Goal: Task Accomplishment & Management: Manage account settings

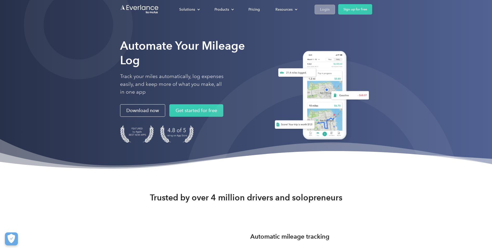
click at [326, 8] on div "Login" at bounding box center [325, 9] width 10 height 6
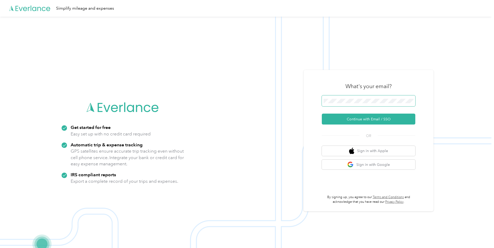
click at [341, 97] on span at bounding box center [368, 100] width 93 height 11
click at [352, 118] on button "Continue with Email / SSO" at bounding box center [368, 118] width 93 height 11
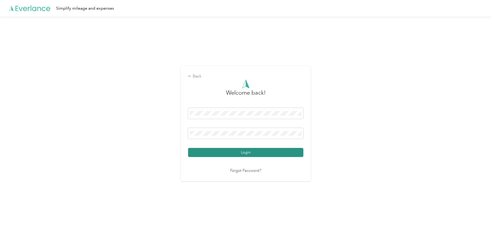
click at [285, 153] on button "Login" at bounding box center [245, 152] width 115 height 9
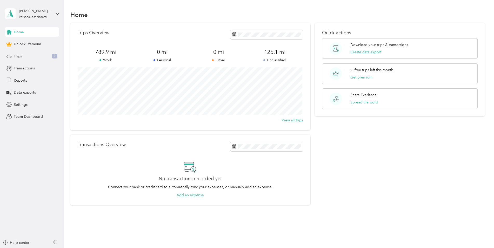
click at [17, 59] on div "Trips 9" at bounding box center [32, 55] width 55 height 9
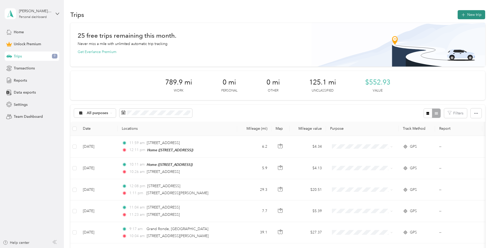
click at [465, 17] on button "New trip" at bounding box center [471, 14] width 28 height 9
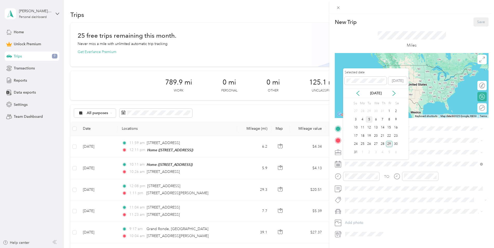
click at [369, 121] on div "5" at bounding box center [368, 119] width 7 height 6
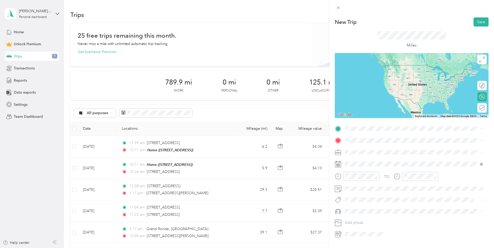
click at [354, 160] on span "Work" at bounding box center [351, 159] width 9 height 4
click at [362, 131] on li "From your Favorite places" at bounding box center [413, 135] width 141 height 11
click at [388, 154] on div "Home 5515 NE 82nd Ave, Vancouver, WA, United States , 98662, Vancouver, WA, Uni…" at bounding box center [371, 151] width 33 height 11
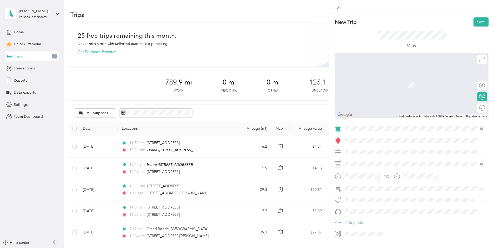
click at [381, 158] on span "516 West Fourth Plain Boulevard Vancouver, Washington 98660, United States" at bounding box center [381, 156] width 52 height 5
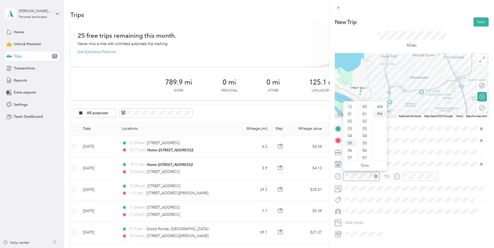
scroll to position [31, 0]
click at [381, 105] on div "AM" at bounding box center [379, 106] width 12 height 7
click at [348, 150] on div "10" at bounding box center [350, 148] width 12 height 7
click at [364, 130] on div "22" at bounding box center [365, 131] width 12 height 7
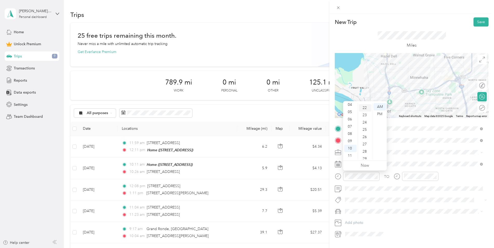
scroll to position [160, 0]
click at [399, 159] on div "TO Add photo" at bounding box center [412, 181] width 154 height 114
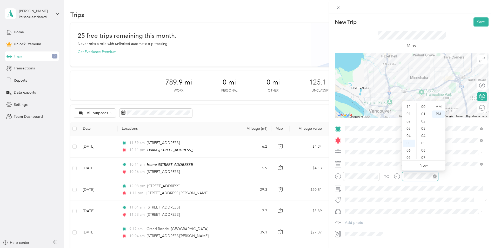
scroll to position [218, 0]
click at [438, 107] on div "AM" at bounding box center [438, 106] width 12 height 7
click at [409, 150] on div "10" at bounding box center [409, 148] width 12 height 7
click at [409, 149] on div "10" at bounding box center [409, 148] width 12 height 7
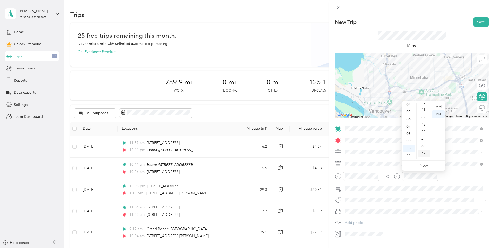
click at [422, 151] on div "47" at bounding box center [423, 153] width 12 height 7
click at [438, 109] on div "AM" at bounding box center [438, 106] width 12 height 7
click at [477, 25] on button "Save" at bounding box center [480, 21] width 15 height 9
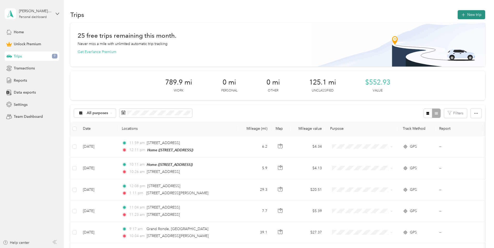
click at [473, 15] on button "New trip" at bounding box center [471, 14] width 28 height 9
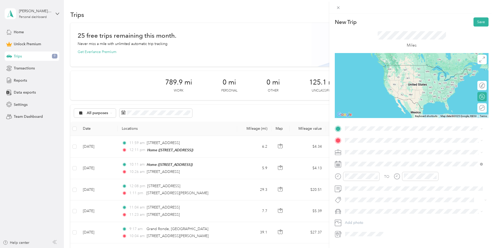
click at [405, 147] on span "516 West Fourth Plain Boulevard Vancouver, Washington 98660, United States" at bounding box center [381, 145] width 52 height 5
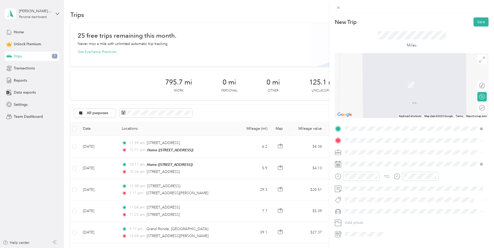
click at [366, 160] on span "3409 Main Street Vancouver, Washington 98663, United States" at bounding box center [381, 157] width 52 height 5
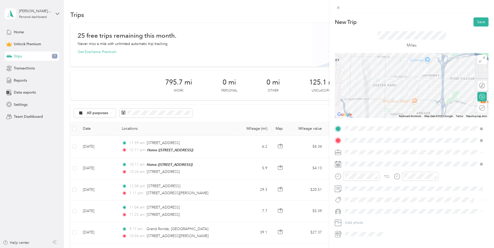
click at [364, 160] on div "Work" at bounding box center [414, 158] width 134 height 5
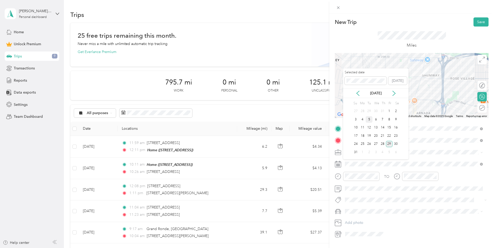
click at [369, 119] on div "5" at bounding box center [368, 119] width 7 height 6
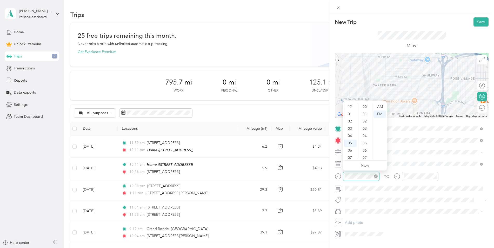
scroll to position [31, 0]
click at [378, 106] on div "AM" at bounding box center [379, 106] width 12 height 7
click at [350, 148] on div "10" at bounding box center [350, 148] width 12 height 7
click at [365, 150] on div "49" at bounding box center [365, 149] width 12 height 7
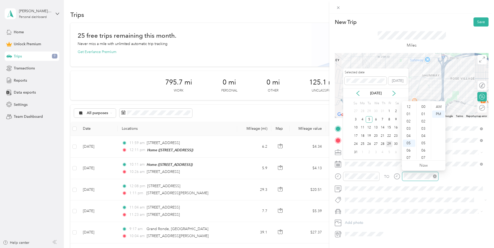
scroll to position [31, 0]
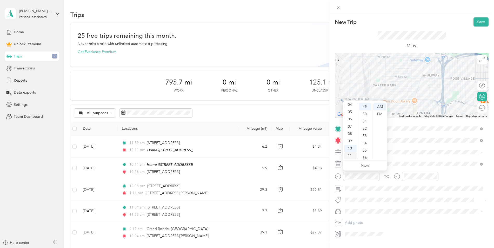
click at [350, 153] on div "11" at bounding box center [350, 155] width 12 height 7
click at [368, 144] on div "10" at bounding box center [365, 144] width 12 height 7
click at [351, 155] on div "11" at bounding box center [350, 155] width 12 height 7
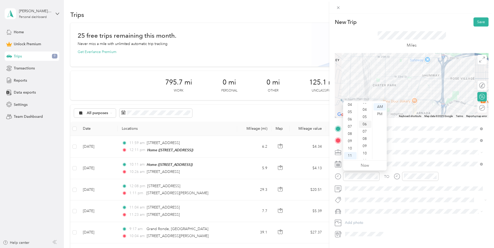
scroll to position [36, 0]
click at [365, 144] on div "10" at bounding box center [365, 142] width 12 height 7
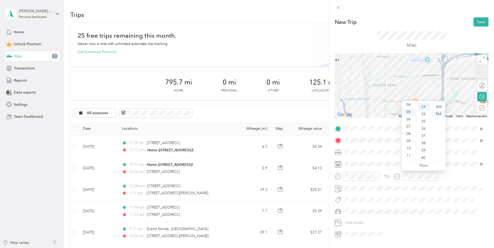
click at [440, 101] on div "12 01 02 03 04 05 06 07 08 09 10 11 00 01 02 03 04 05 06 07 08 09 10 11 12 13 1…" at bounding box center [424, 130] width 44 height 59
click at [439, 105] on div "AM" at bounding box center [438, 106] width 12 height 7
click at [408, 154] on div "11" at bounding box center [409, 155] width 12 height 7
click at [423, 153] on div "25" at bounding box center [423, 153] width 12 height 7
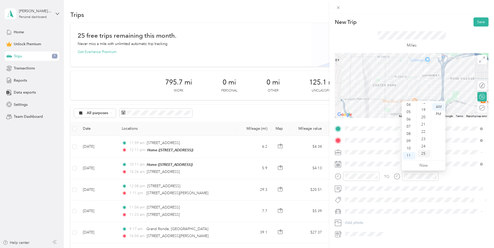
scroll to position [182, 0]
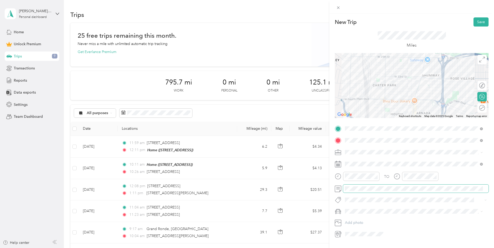
click at [438, 185] on span at bounding box center [415, 188] width 145 height 8
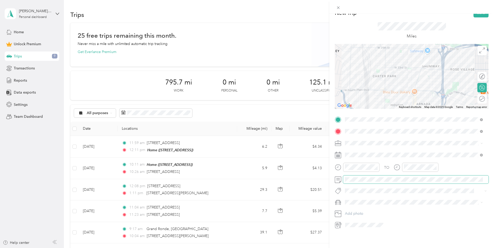
scroll to position [0, 0]
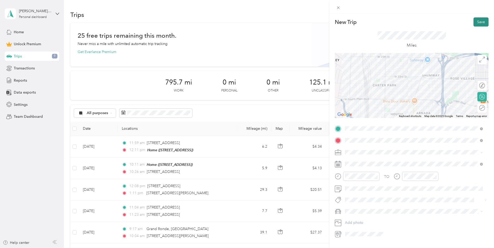
click at [477, 23] on button "Save" at bounding box center [480, 21] width 15 height 9
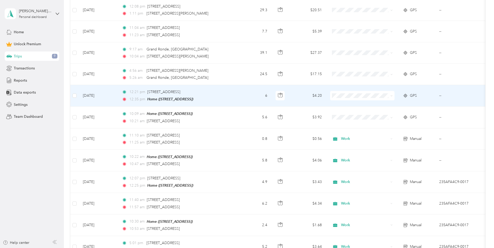
scroll to position [179, 0]
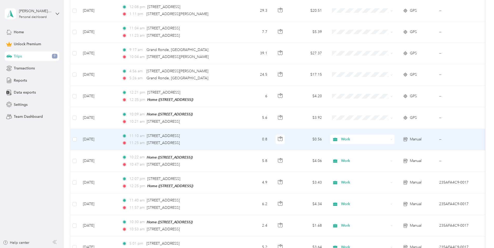
click at [108, 137] on td "Aug 5, 2025" at bounding box center [98, 139] width 39 height 21
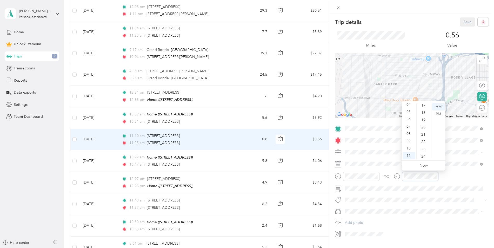
scroll to position [125, 0]
click at [423, 127] on div "20" at bounding box center [423, 126] width 12 height 7
click at [414, 195] on div "TO Add photo" at bounding box center [412, 181] width 154 height 114
click at [461, 22] on button "Save" at bounding box center [467, 21] width 15 height 9
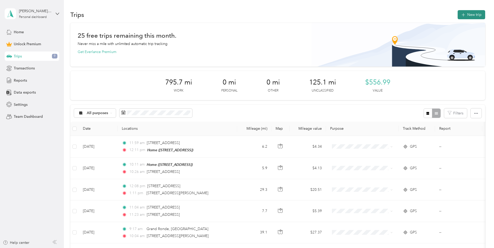
click at [466, 17] on button "New trip" at bounding box center [471, 14] width 28 height 9
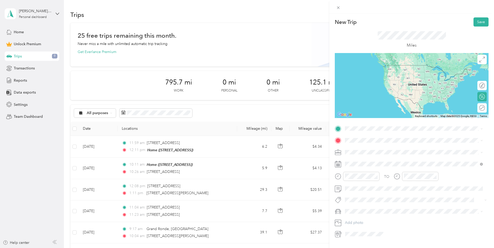
click at [365, 147] on span "3409 Main Street Vancouver, Washington 98663, United States" at bounding box center [381, 144] width 52 height 5
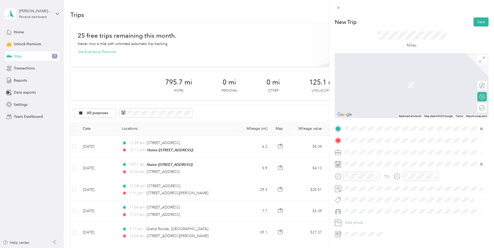
click at [353, 163] on div "Home 5515 NE 82nd Ave, Vancouver, WA, United States , 98662, Vancouver, WA, Uni…" at bounding box center [414, 163] width 134 height 13
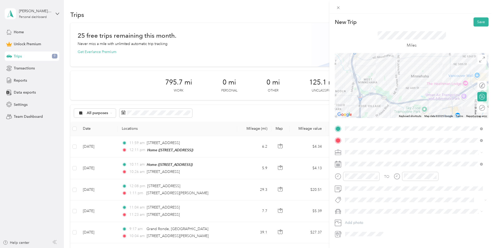
click at [377, 154] on span at bounding box center [415, 152] width 145 height 8
click at [365, 163] on ol "Work Personal Community Health Plan of Washington Community Health Plan of Wash…" at bounding box center [413, 193] width 141 height 73
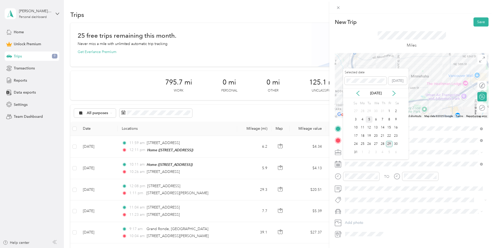
click at [370, 122] on div "5" at bounding box center [368, 119] width 7 height 6
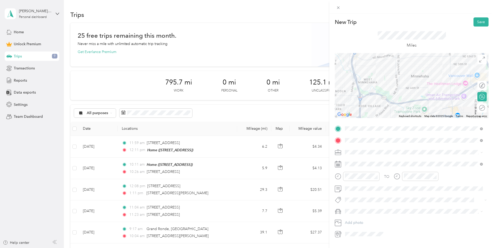
click at [362, 159] on div "Work" at bounding box center [414, 160] width 134 height 5
click at [348, 154] on div "11" at bounding box center [350, 155] width 12 height 7
click at [378, 107] on div "AM" at bounding box center [379, 106] width 12 height 7
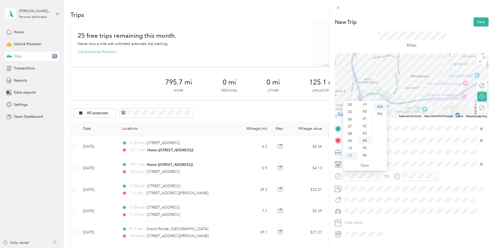
click at [364, 140] on div "44" at bounding box center [365, 140] width 12 height 7
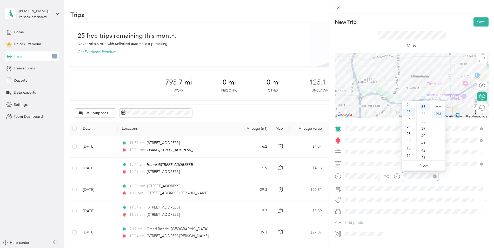
scroll to position [262, 0]
click at [439, 114] on div "PM" at bounding box center [438, 113] width 12 height 7
click at [409, 107] on div "12" at bounding box center [409, 106] width 12 height 7
click at [425, 106] on div "00" at bounding box center [423, 106] width 12 height 7
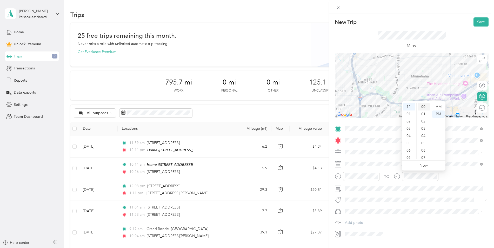
click at [425, 105] on div "00" at bounding box center [423, 106] width 12 height 7
click at [454, 177] on div "TO" at bounding box center [412, 178] width 154 height 13
click at [475, 25] on button "Save" at bounding box center [480, 21] width 15 height 9
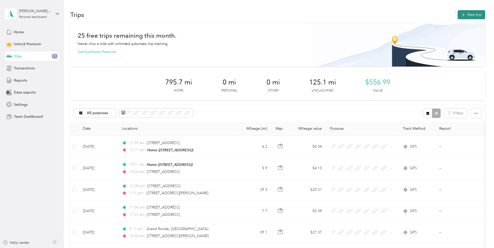
click at [474, 17] on button "New trip" at bounding box center [471, 14] width 28 height 9
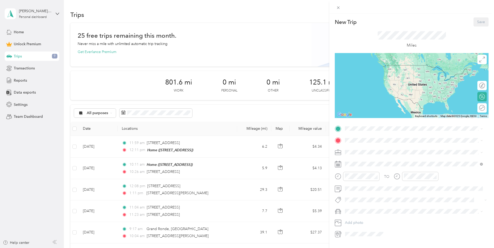
click at [359, 152] on div "Home 5515 NE 82nd Ave, Vancouver, WA, United States , 98662, Vancouver, WA, Uni…" at bounding box center [371, 149] width 33 height 11
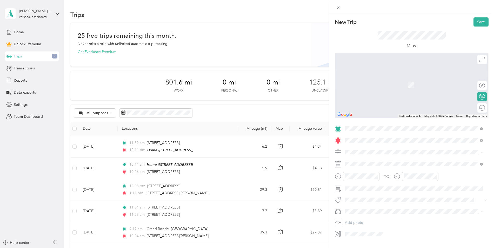
click at [375, 161] on span "708 Northeast 78th Street Vancouver, Washington 98665, United States" at bounding box center [381, 159] width 52 height 5
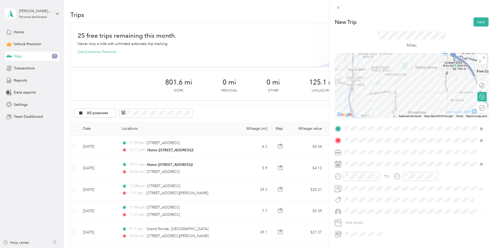
click at [366, 160] on div "Work" at bounding box center [414, 159] width 134 height 5
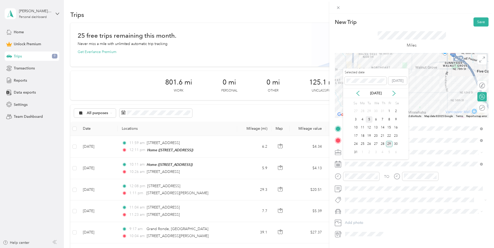
click at [370, 119] on div "5" at bounding box center [368, 119] width 7 height 6
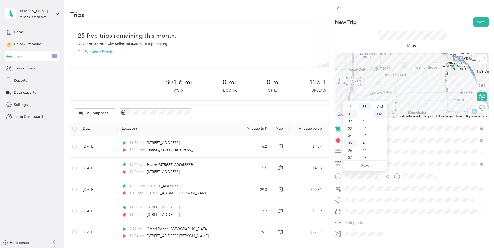
click at [350, 115] on div "01" at bounding box center [350, 113] width 12 height 7
click at [349, 113] on div "01" at bounding box center [350, 113] width 12 height 7
click at [364, 126] on div "22" at bounding box center [365, 123] width 12 height 7
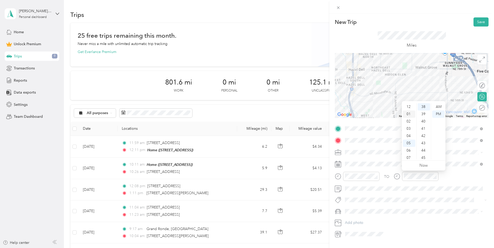
click at [408, 113] on div "01" at bounding box center [409, 113] width 12 height 7
click at [425, 150] on div "44" at bounding box center [423, 150] width 12 height 7
click at [425, 116] on div "38" at bounding box center [423, 116] width 12 height 7
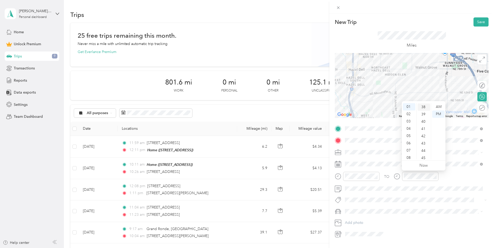
scroll to position [276, 0]
click at [389, 192] on span at bounding box center [415, 188] width 145 height 8
click at [478, 22] on button "Save" at bounding box center [480, 21] width 15 height 9
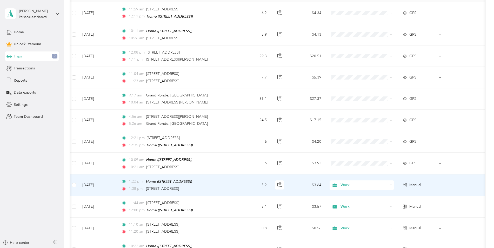
scroll to position [0, 0]
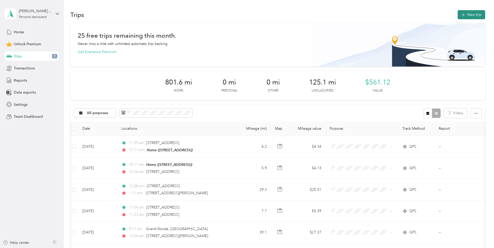
click at [477, 15] on button "New trip" at bounding box center [471, 14] width 28 height 9
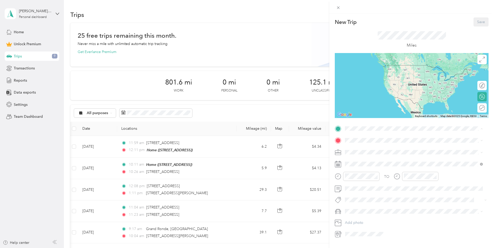
drag, startPoint x: 363, startPoint y: 125, endPoint x: 354, endPoint y: 131, distance: 10.2
click at [354, 247] on div "New Trip Save This trip cannot be edited because it is either under review, app…" at bounding box center [245, 248] width 491 height 0
click at [354, 131] on span at bounding box center [415, 128] width 145 height 8
click at [395, 148] on span "708 Northeast 78th Street Vancouver, Washington 98665, United States" at bounding box center [381, 147] width 52 height 5
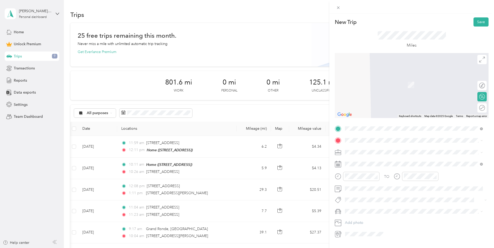
click at [374, 166] on span "5515 NE 82nd Ave, Vancouver, WA, United States , 98662, Vancouver, WA, United S…" at bounding box center [371, 164] width 33 height 4
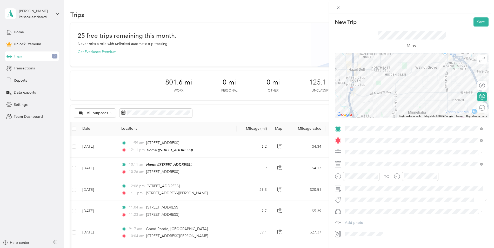
click at [361, 163] on ol "Work Personal Community Health Plan of Washington Community Health Plan of Wash…" at bounding box center [413, 193] width 141 height 73
click at [353, 160] on span "Work" at bounding box center [351, 158] width 9 height 4
click at [367, 166] on span at bounding box center [415, 164] width 145 height 8
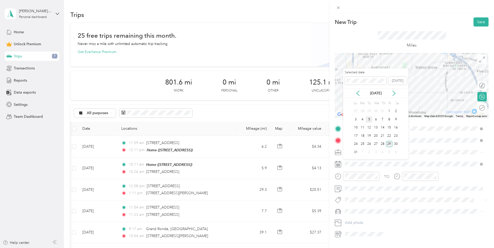
click at [369, 118] on div "5" at bounding box center [368, 119] width 7 height 6
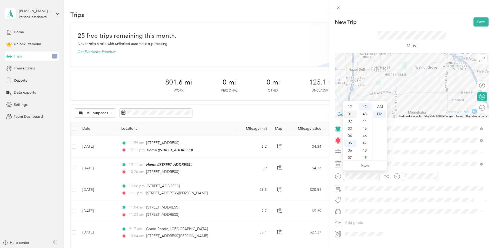
click at [351, 114] on div "01" at bounding box center [350, 113] width 12 height 7
click at [364, 143] on div "47" at bounding box center [365, 142] width 12 height 7
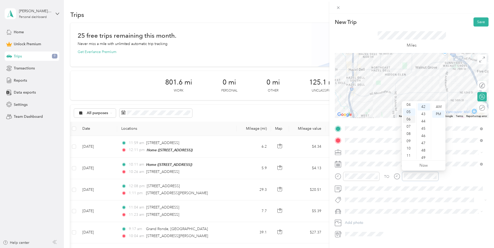
scroll to position [0, 0]
click at [408, 121] on div "02" at bounding box center [409, 121] width 12 height 7
click at [421, 138] on div "05" at bounding box center [423, 137] width 12 height 7
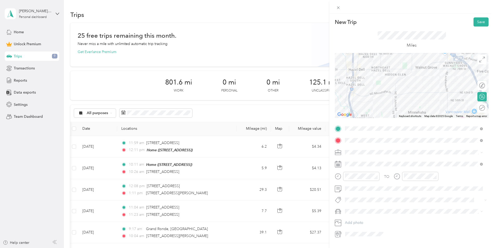
click at [444, 182] on div "TO" at bounding box center [412, 178] width 154 height 13
click at [477, 21] on button "Save" at bounding box center [480, 21] width 15 height 9
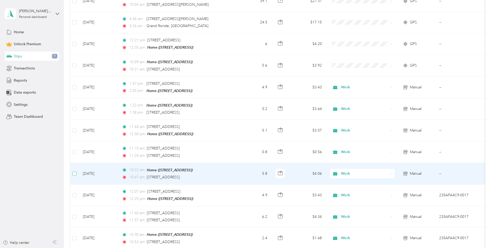
scroll to position [232, 0]
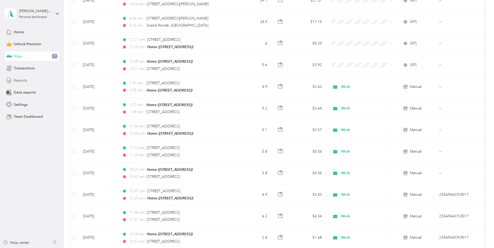
click at [24, 80] on span "Reports" at bounding box center [20, 80] width 13 height 5
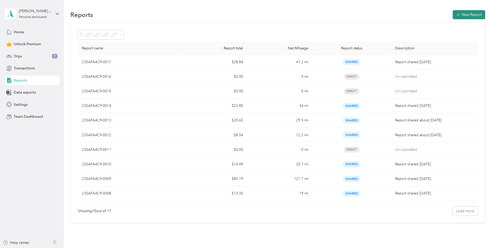
click at [458, 15] on icon "button" at bounding box center [457, 14] width 3 height 3
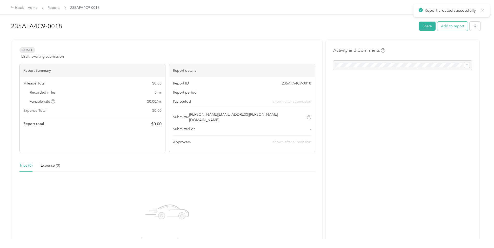
click at [451, 30] on button "Add to report" at bounding box center [452, 26] width 30 height 9
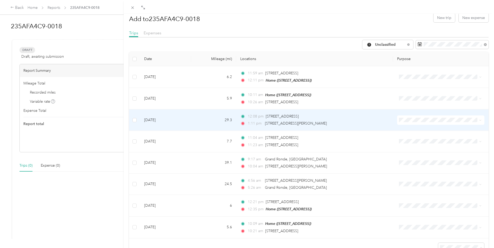
scroll to position [7, 0]
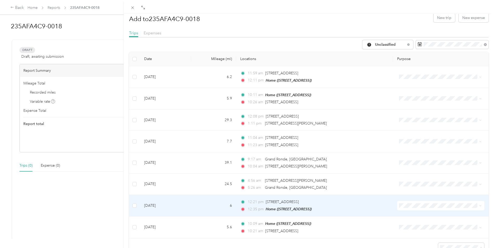
click at [460, 201] on span at bounding box center [440, 205] width 87 height 9
click at [436, 131] on span "Work" at bounding box center [442, 128] width 70 height 5
click at [424, 133] on ol "Work Personal Community Health Plan of Washington Community Health Plan of Wash…" at bounding box center [437, 162] width 86 height 73
click at [421, 133] on ol "Work Personal Community Health Plan of Washington Community Health Plan of Wash…" at bounding box center [437, 160] width 86 height 73
click at [421, 209] on td at bounding box center [441, 206] width 96 height 22
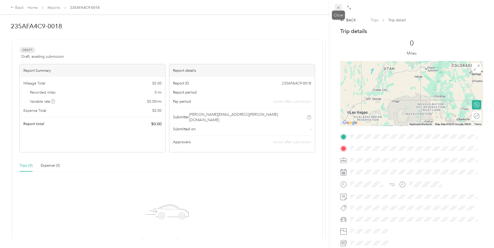
click at [339, 9] on icon at bounding box center [338, 7] width 4 height 4
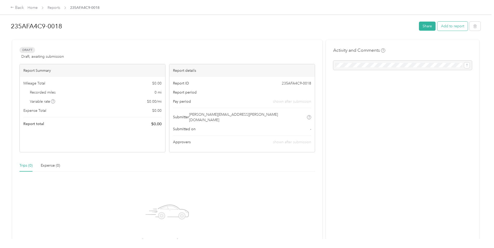
click at [457, 27] on button "Add to report" at bounding box center [452, 26] width 30 height 9
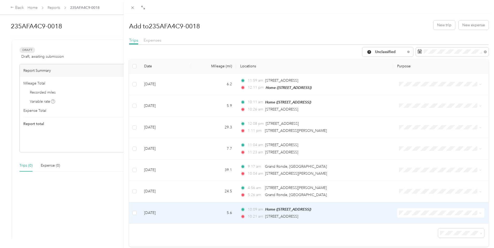
click at [479, 212] on icon at bounding box center [480, 212] width 2 height 1
click at [430, 138] on span "Work" at bounding box center [442, 136] width 70 height 5
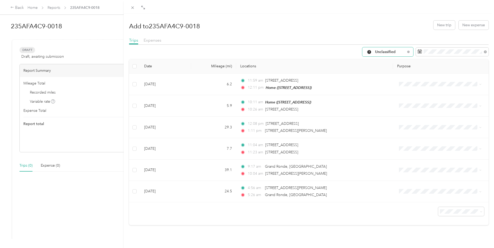
click at [404, 54] on div "Unclassified" at bounding box center [387, 51] width 51 height 9
click at [389, 81] on ol "All Purposes Unclassified Work Personal Community Health Plan of Washington Com…" at bounding box center [399, 92] width 82 height 73
click at [399, 56] on div "Unclassified" at bounding box center [387, 51] width 51 height 9
click at [389, 76] on li "Work" at bounding box center [399, 77] width 82 height 9
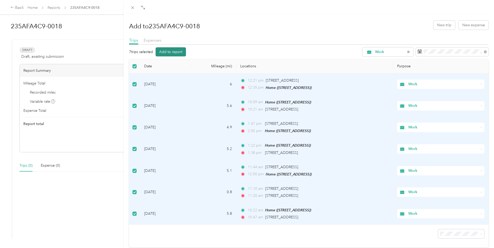
click at [170, 53] on button "Add to report" at bounding box center [170, 51] width 30 height 9
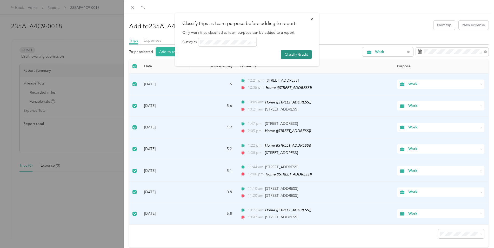
click at [287, 53] on button "Classify & add" at bounding box center [296, 54] width 31 height 9
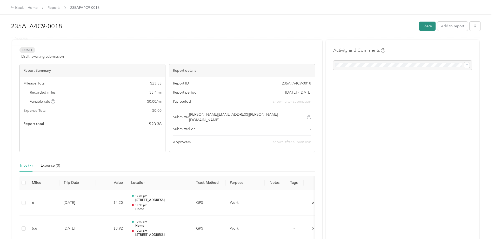
click at [421, 27] on button "Share" at bounding box center [427, 26] width 17 height 9
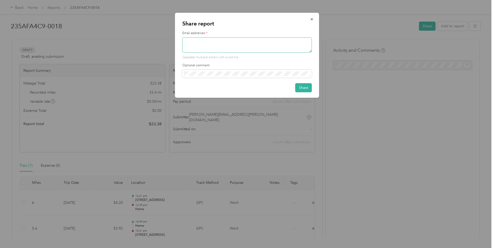
click at [230, 49] on textarea at bounding box center [247, 44] width 130 height 15
type textarea "carrie.butler@chpw.0rg"
click at [301, 87] on button "Share" at bounding box center [303, 87] width 17 height 9
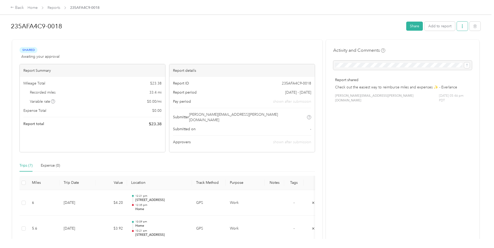
click at [460, 28] on button "button" at bounding box center [462, 26] width 11 height 9
click at [447, 44] on span "Download" at bounding box center [445, 45] width 17 height 5
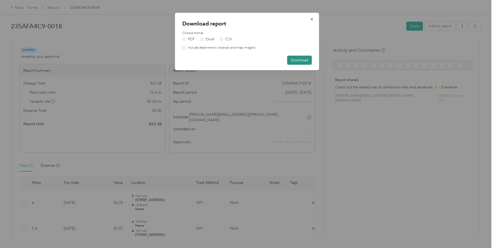
click at [295, 62] on button "Download" at bounding box center [299, 60] width 25 height 9
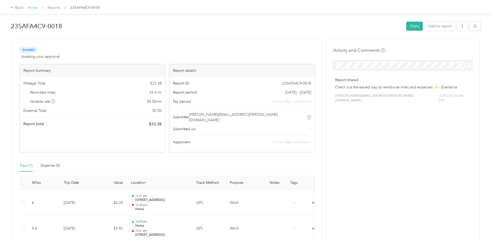
click at [35, 9] on link "Home" at bounding box center [33, 7] width 10 height 4
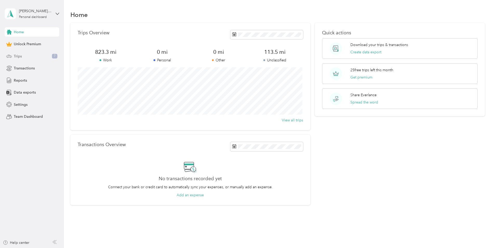
click at [21, 54] on span "Trips" at bounding box center [18, 55] width 8 height 5
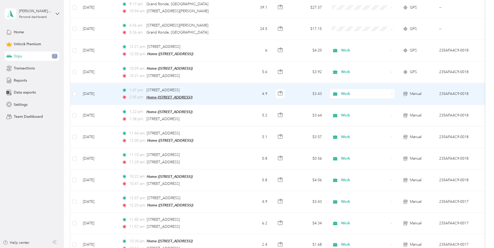
scroll to position [225, 0]
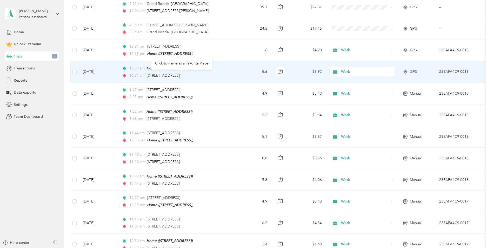
click at [180, 73] on span "800 NE 136th Ave, Fircrest, Vancouver, WA" at bounding box center [163, 75] width 33 height 4
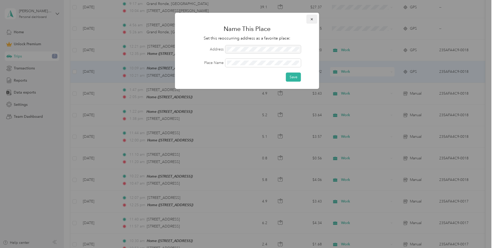
click at [311, 19] on icon "button" at bounding box center [312, 19] width 4 height 4
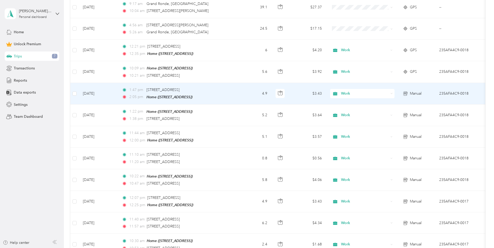
click at [133, 85] on td "1:47 pm 708 Northeast 78th Street, Vancouver 2:05 pm Home (5515 NE 82nd Ave, Va…" at bounding box center [177, 94] width 119 height 22
